Goal: Task Accomplishment & Management: Manage account settings

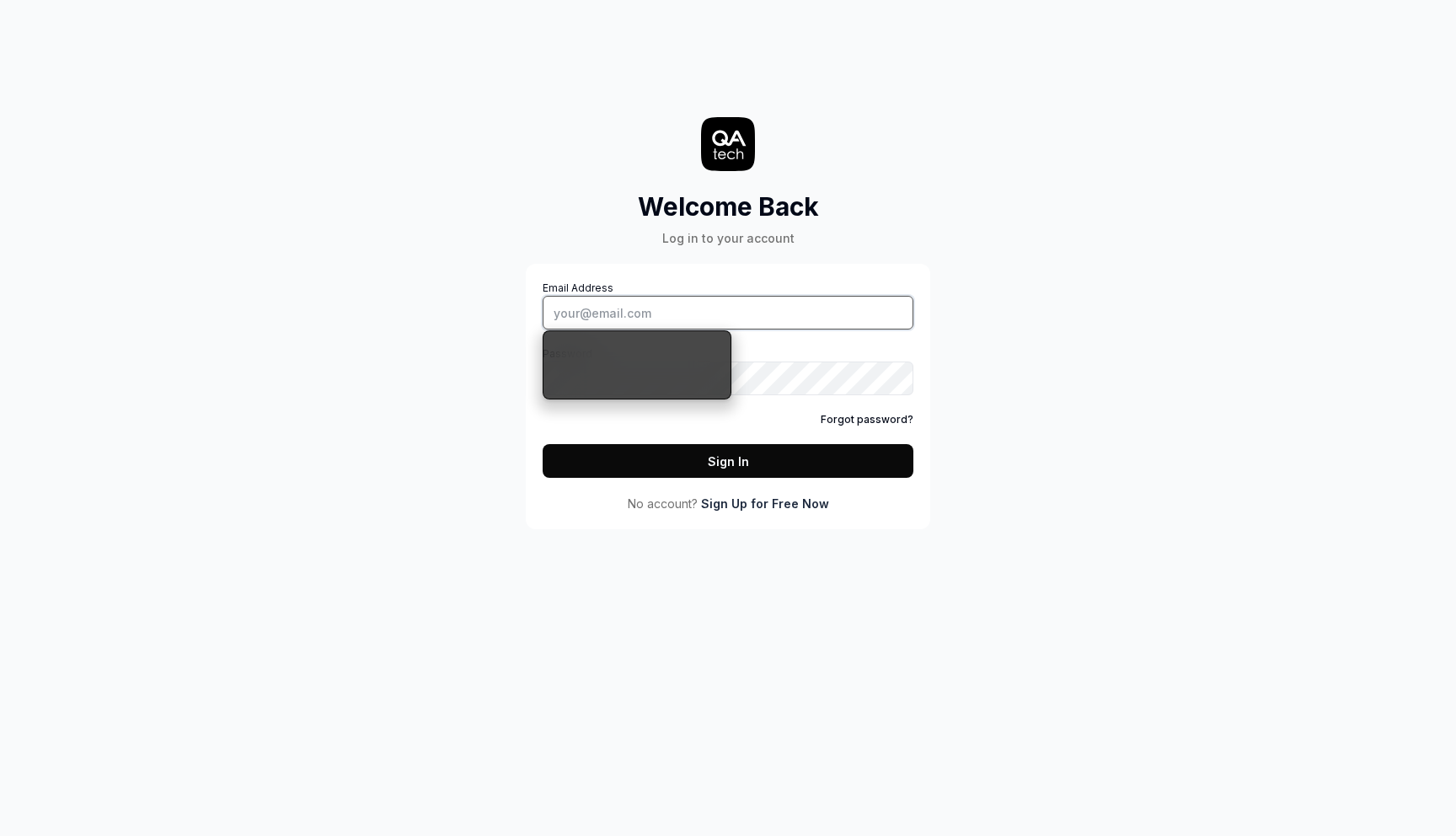
click at [228, 122] on div "Welcome Back Log in to your account Email Address Password Forgot password? Sig…" at bounding box center [728, 418] width 1456 height 836
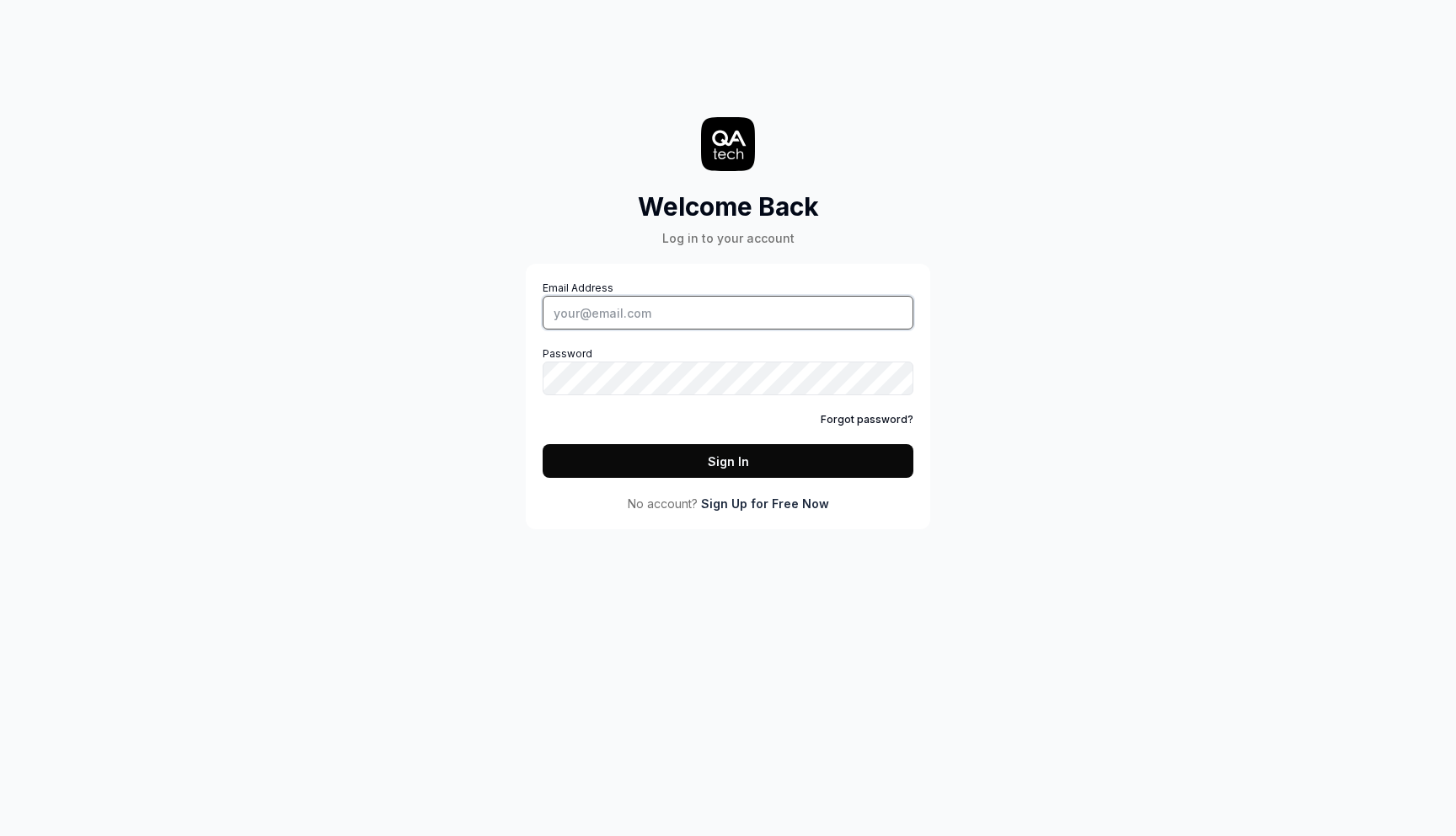
click at [637, 306] on input "Email Address" at bounding box center [727, 312] width 371 height 34
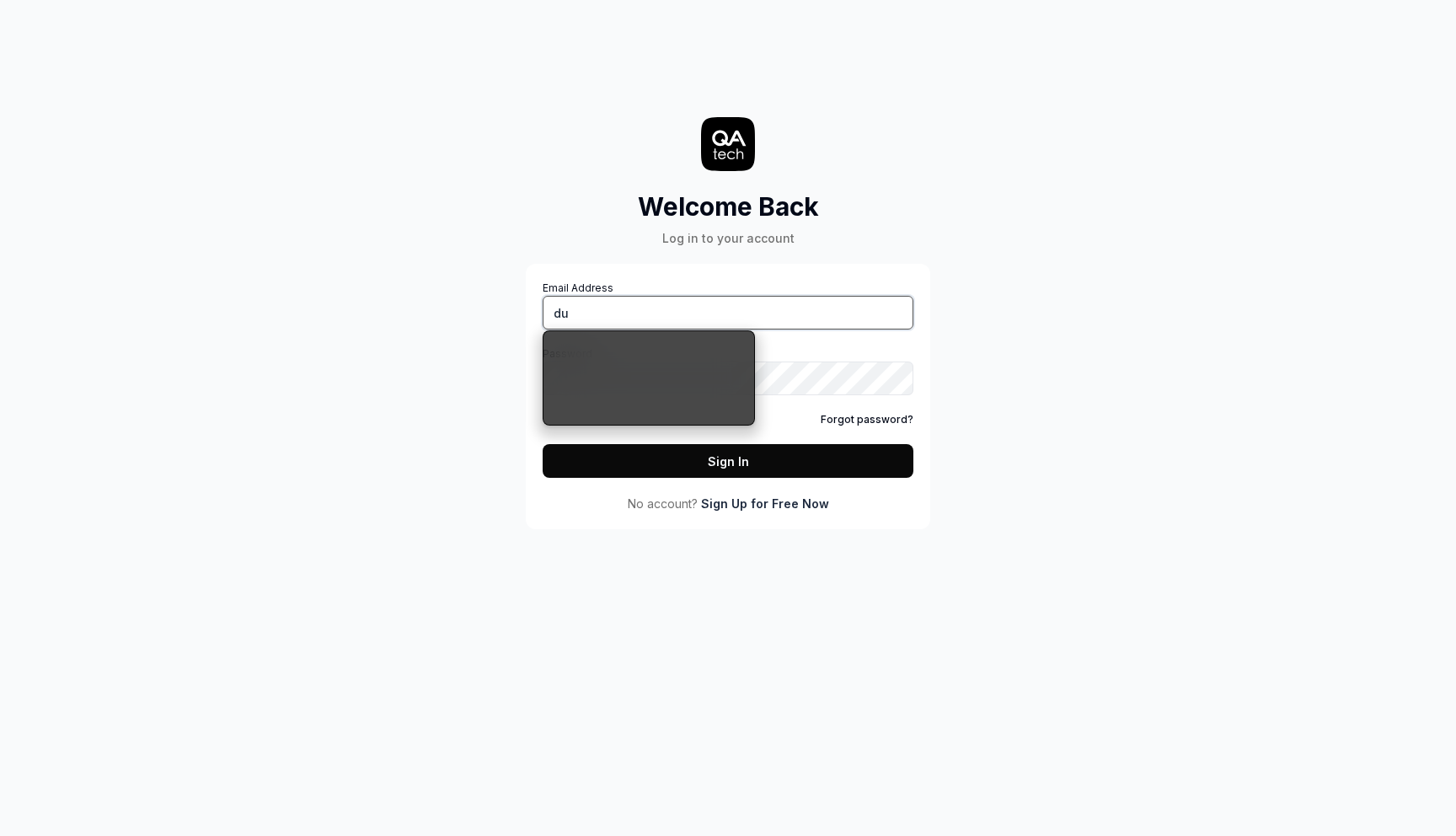
type input "[PERSON_NAME][EMAIL_ADDRESS][DOMAIN_NAME]"
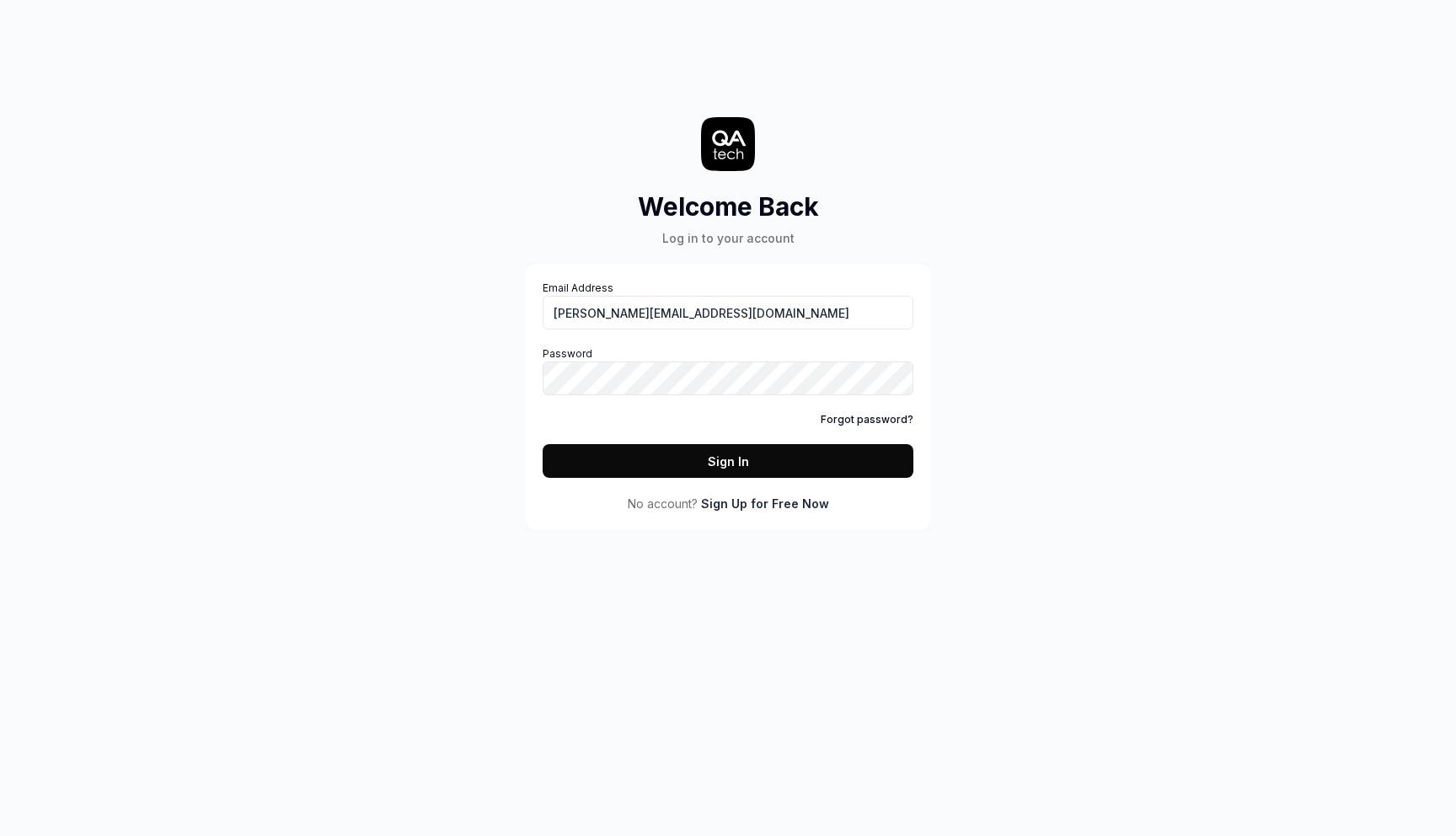
click at [716, 457] on button "Sign In" at bounding box center [727, 461] width 371 height 34
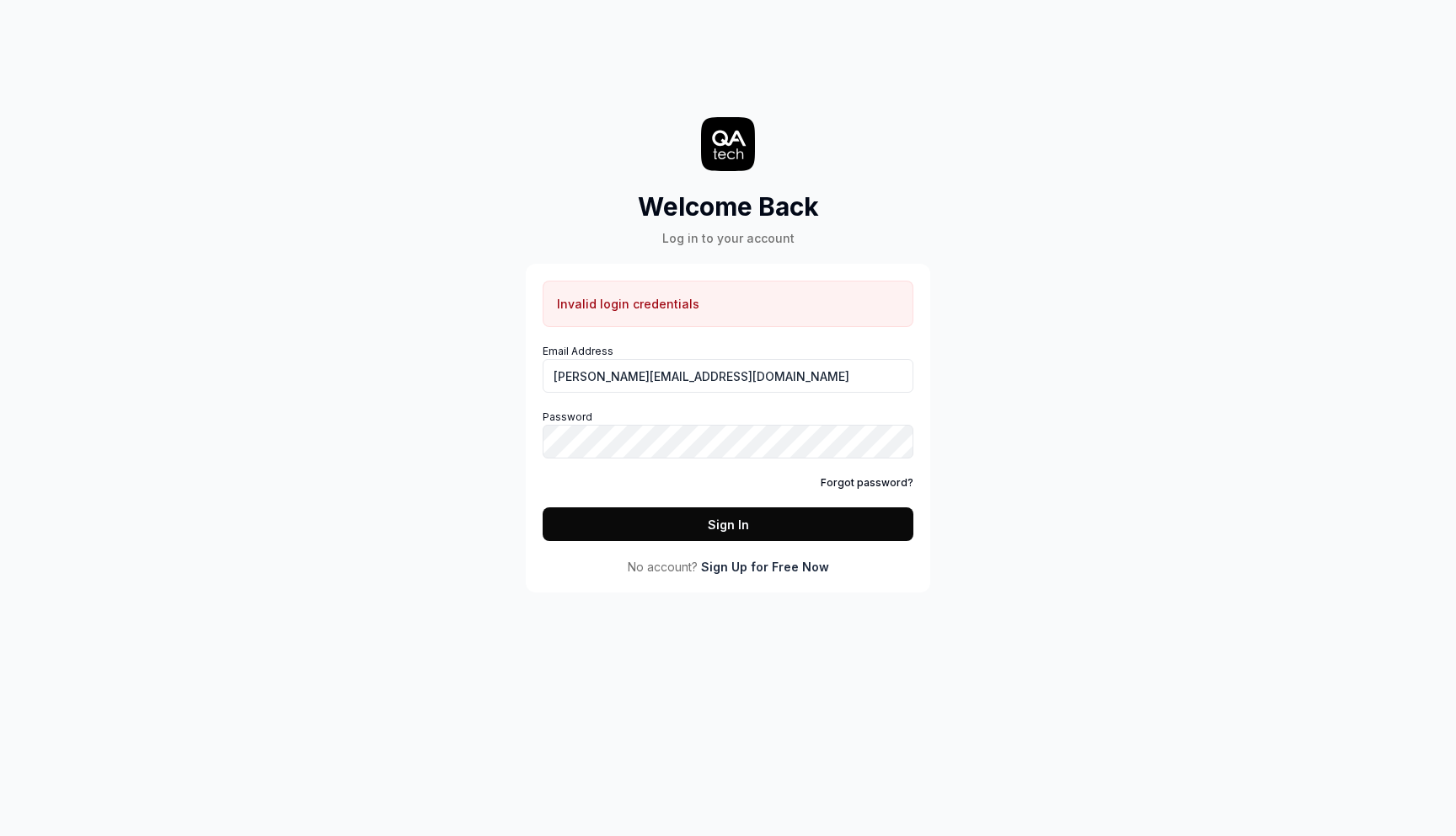
click at [1050, 270] on div "Welcome Back Log in to your account Invalid login credentials Email Address dur…" at bounding box center [728, 418] width 1456 height 836
